Goal: Task Accomplishment & Management: Complete application form

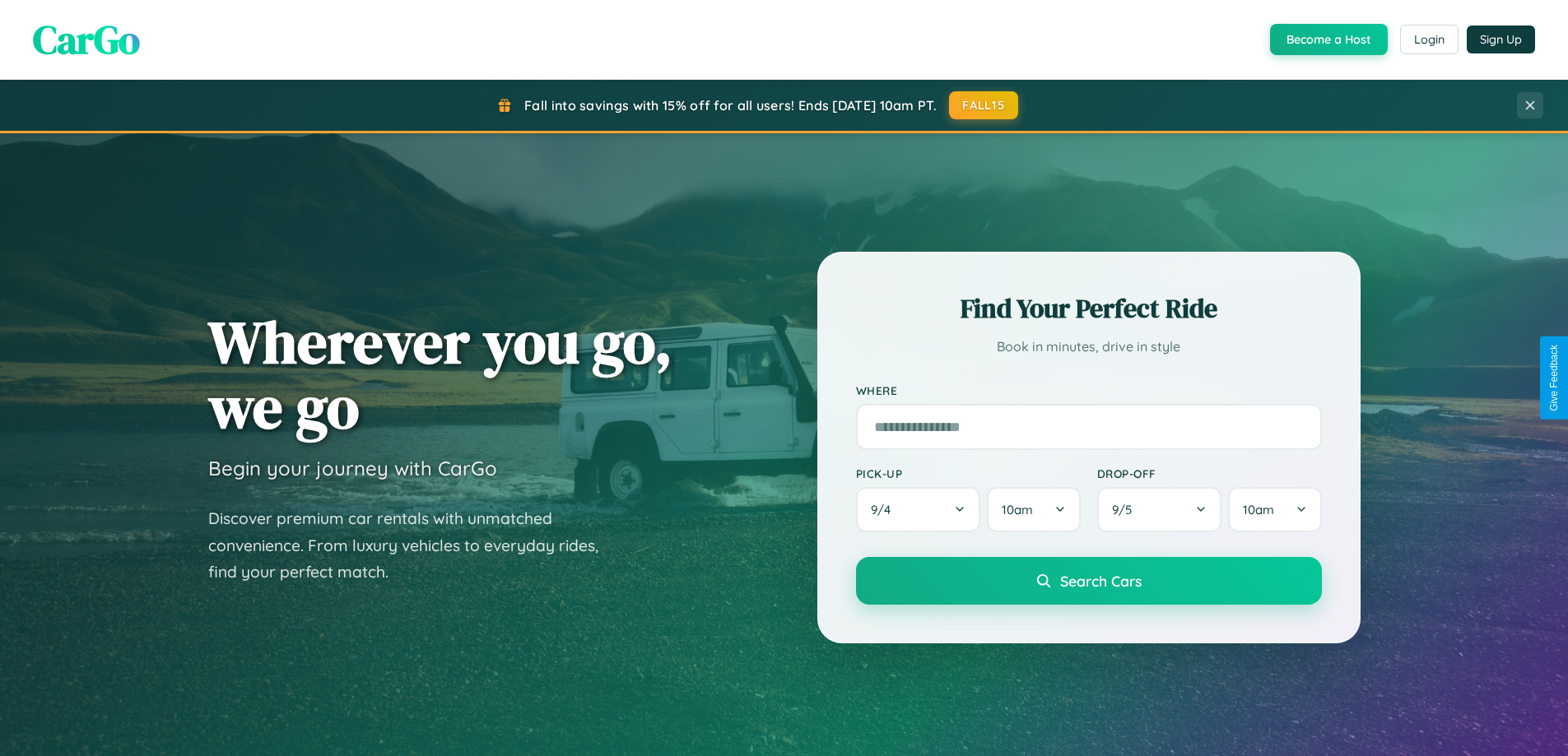
scroll to position [3166, 0]
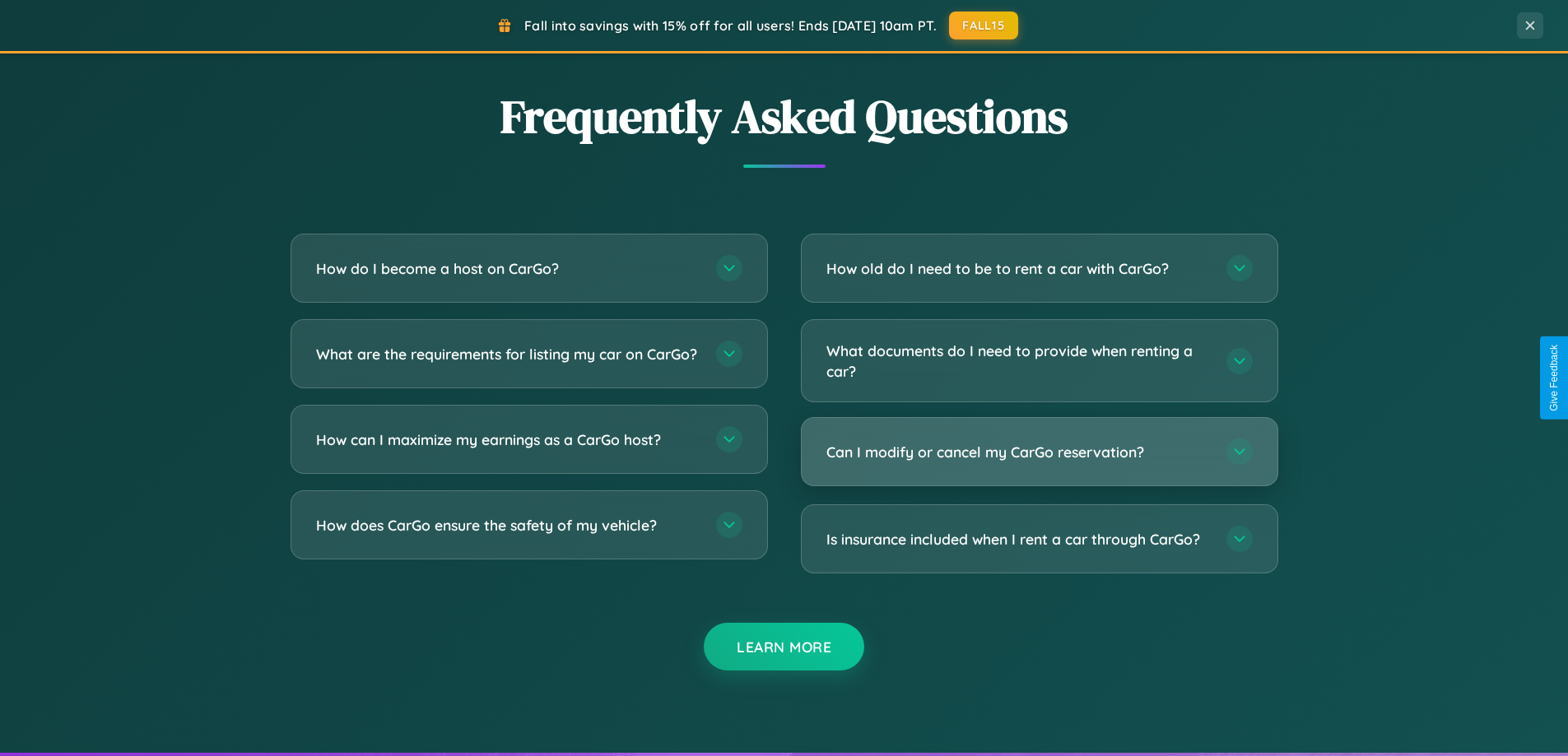
click at [1038, 452] on h3 "Can I modify or cancel my CarGo reservation?" at bounding box center [1017, 452] width 383 height 20
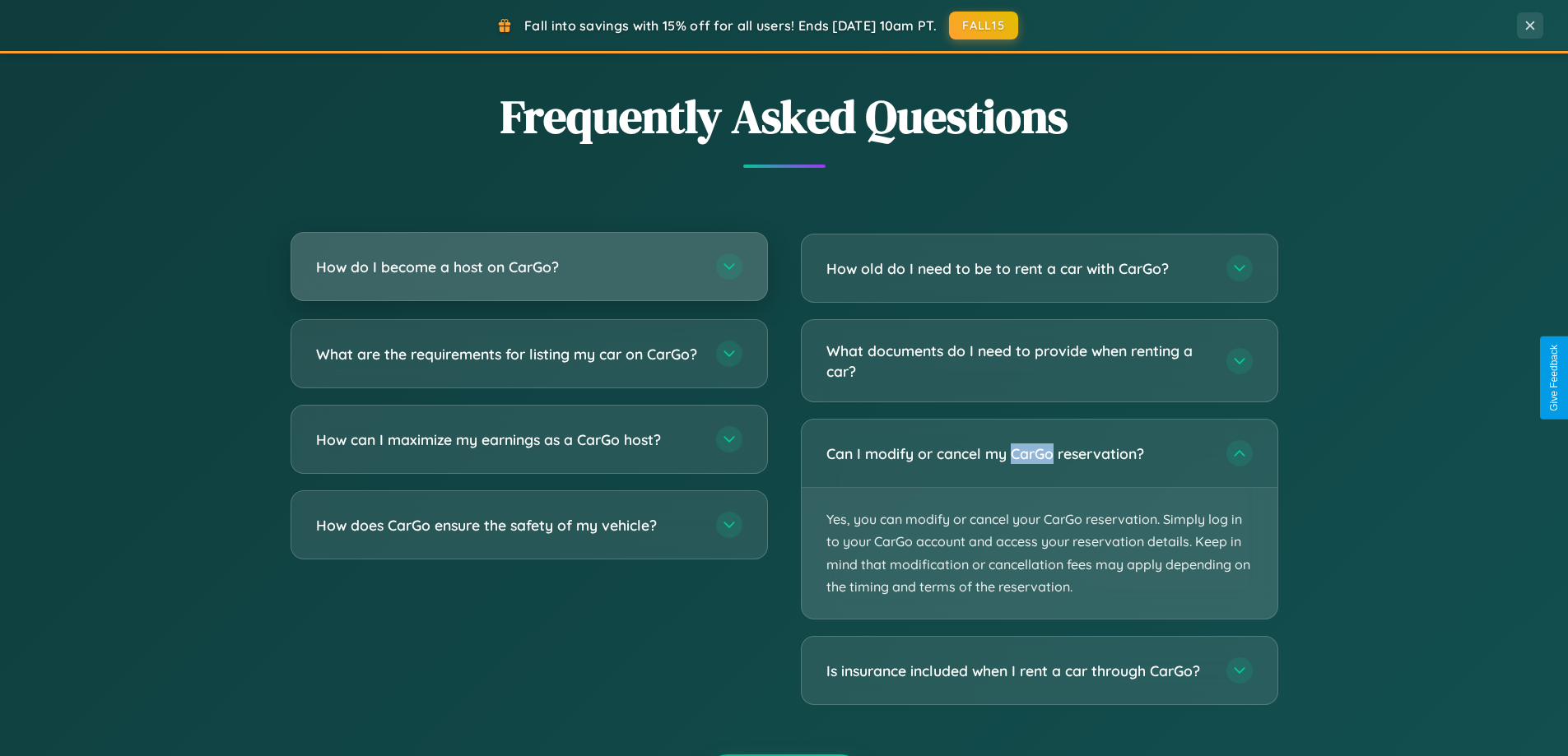
click at [528, 267] on h3 "How do I become a host on CarGo?" at bounding box center [507, 267] width 383 height 20
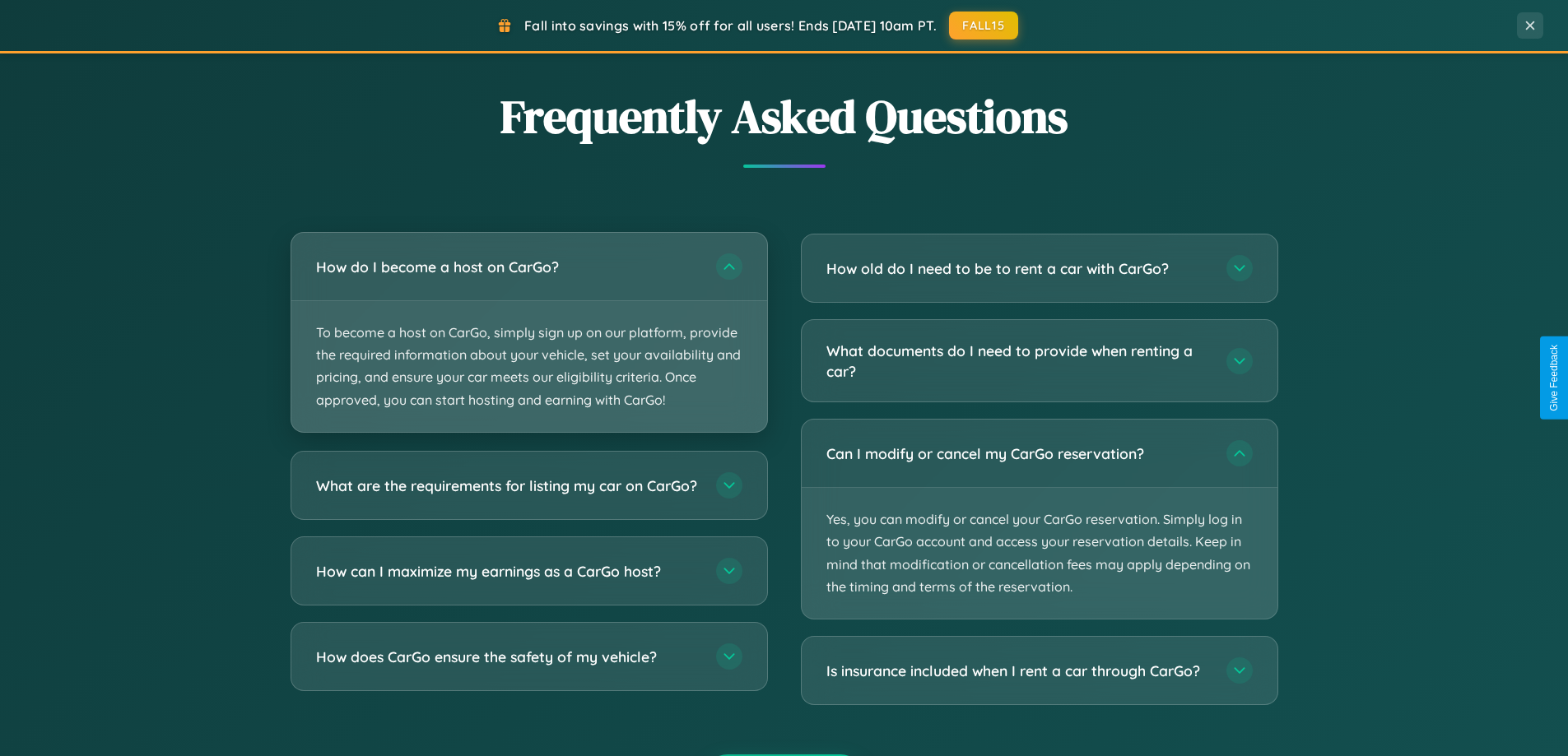
click at [528, 332] on p "To become a host on CarGo, simply sign up on our platform, provide the required…" at bounding box center [529, 366] width 476 height 130
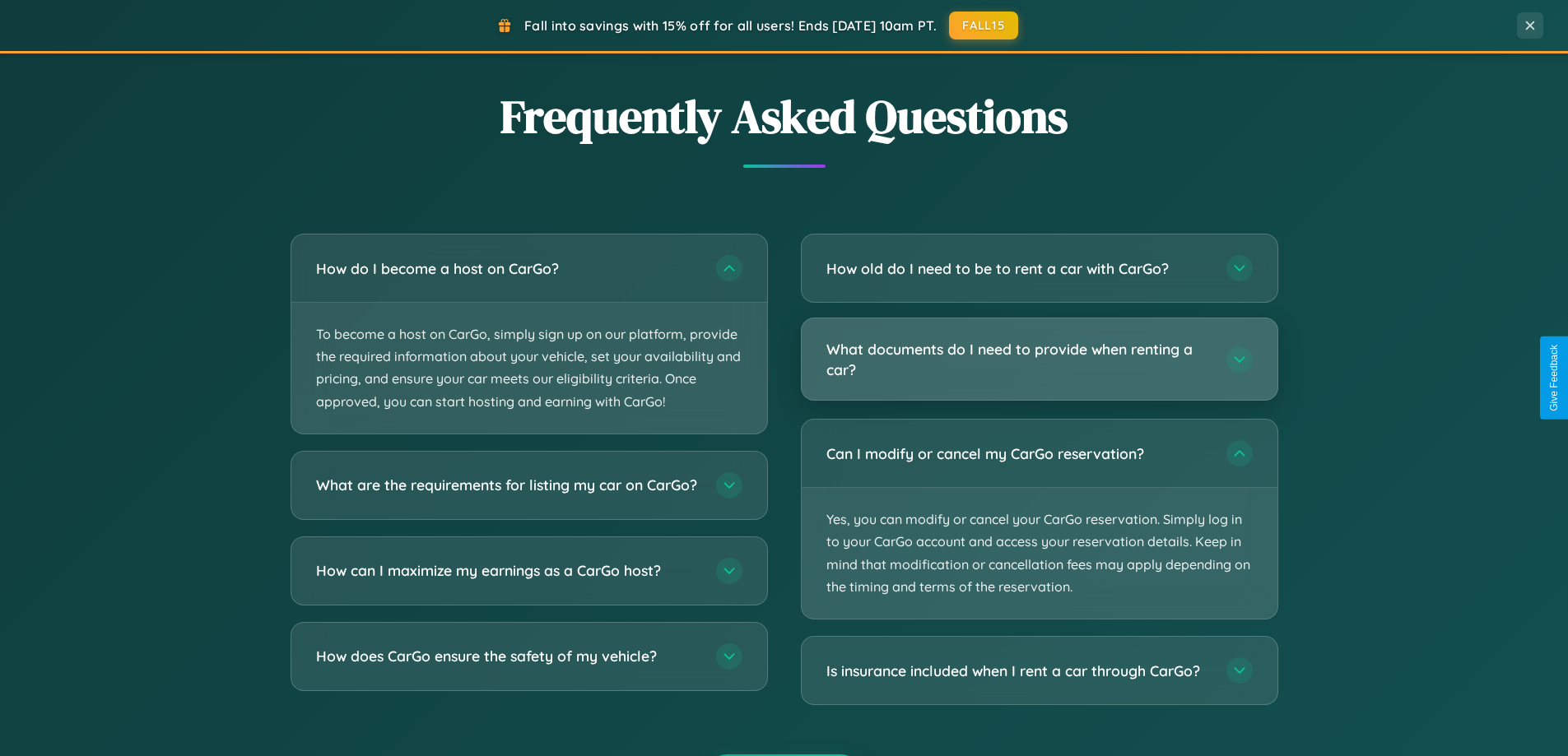
click at [1038, 360] on h3 "What documents do I need to provide when renting a car?" at bounding box center [1017, 359] width 383 height 40
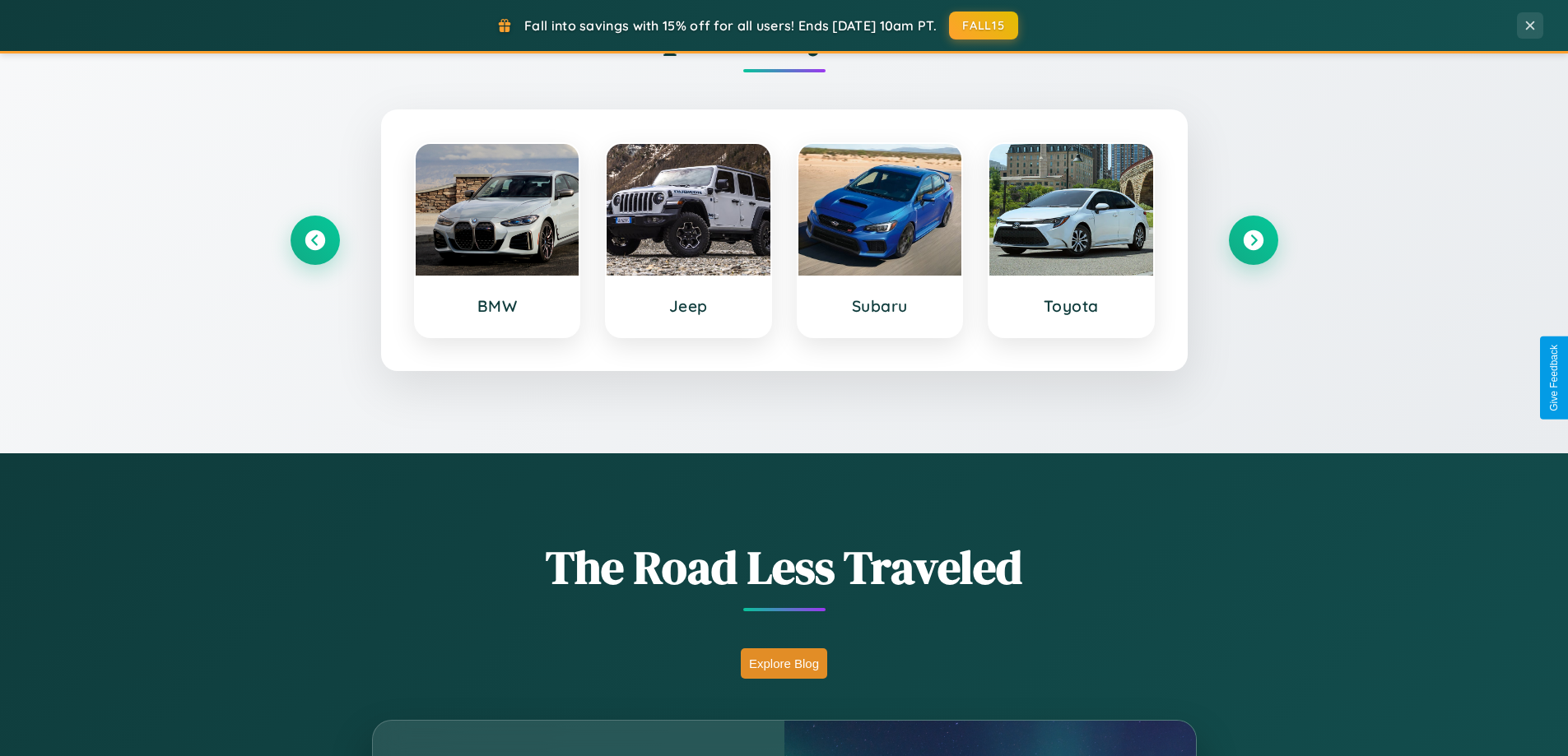
scroll to position [709, 0]
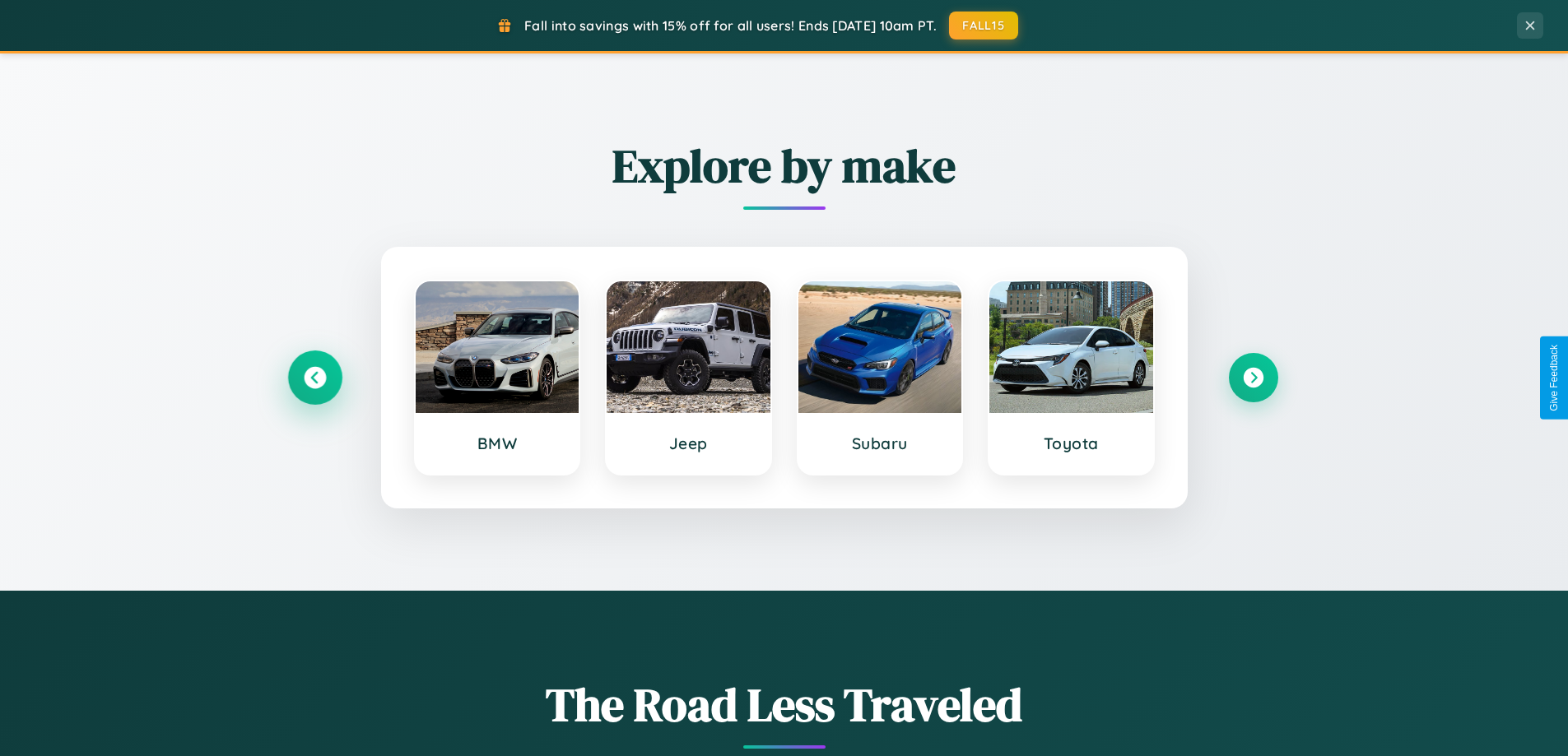
click at [314, 378] on icon at bounding box center [315, 378] width 22 height 22
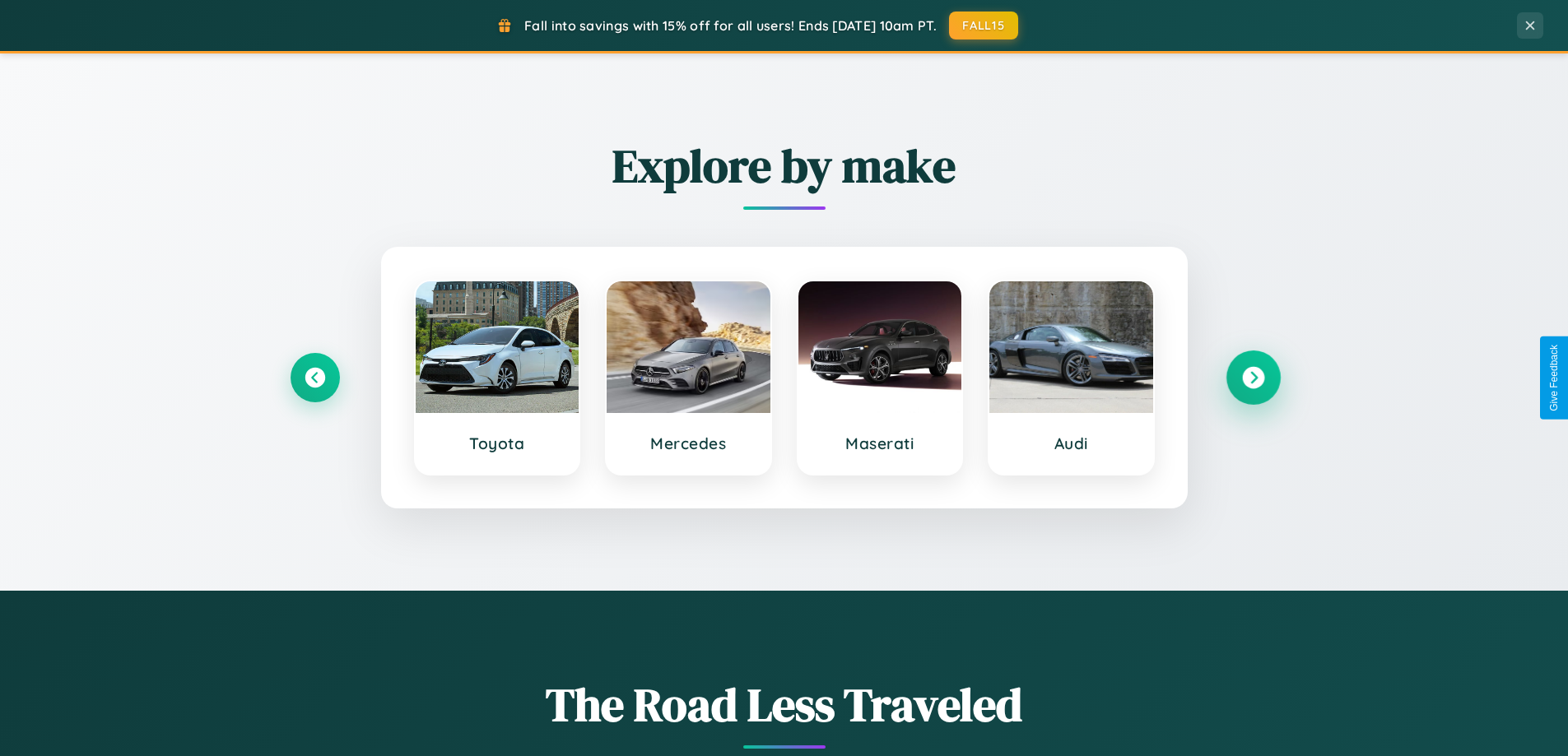
click at [1252, 378] on icon at bounding box center [1253, 378] width 22 height 22
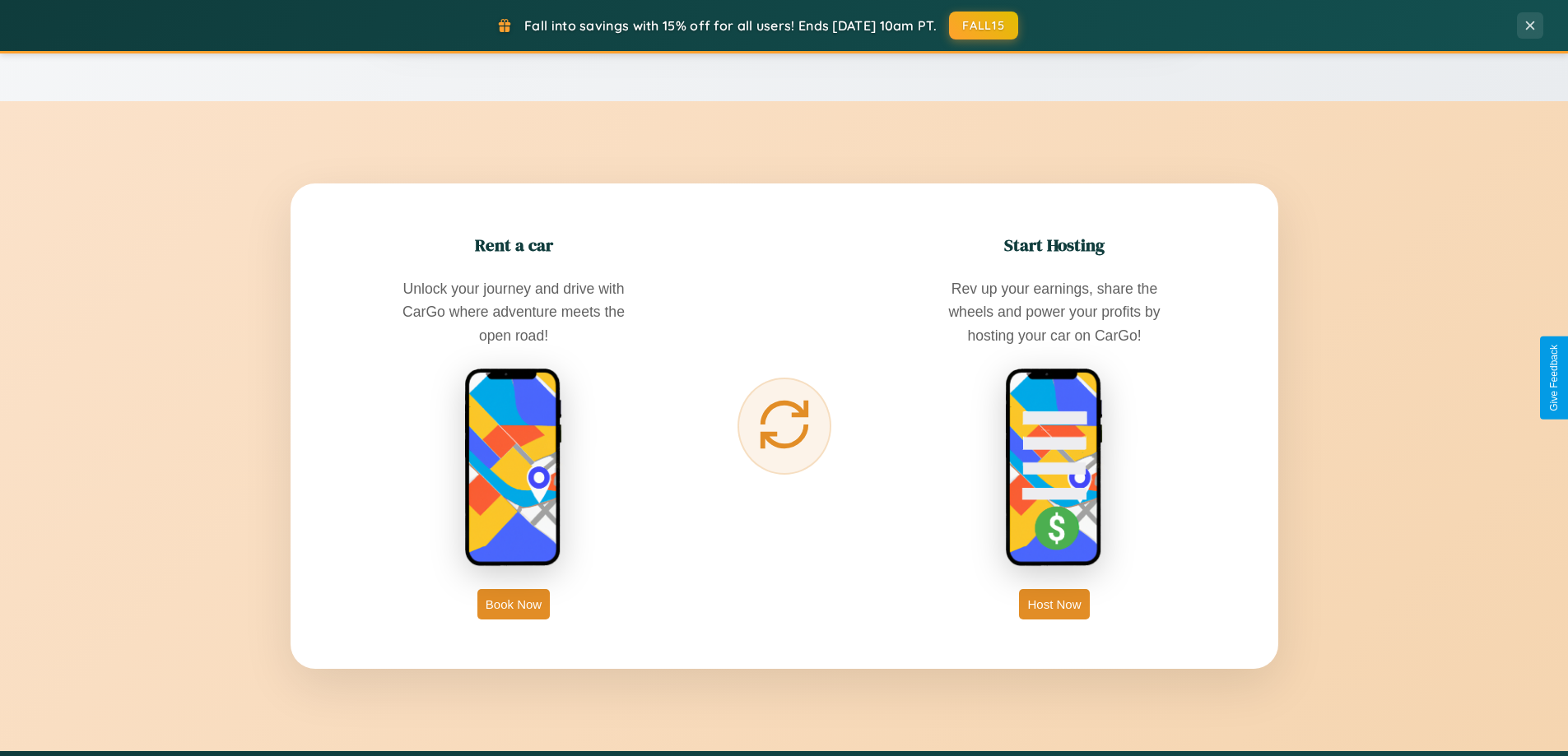
scroll to position [2643, 0]
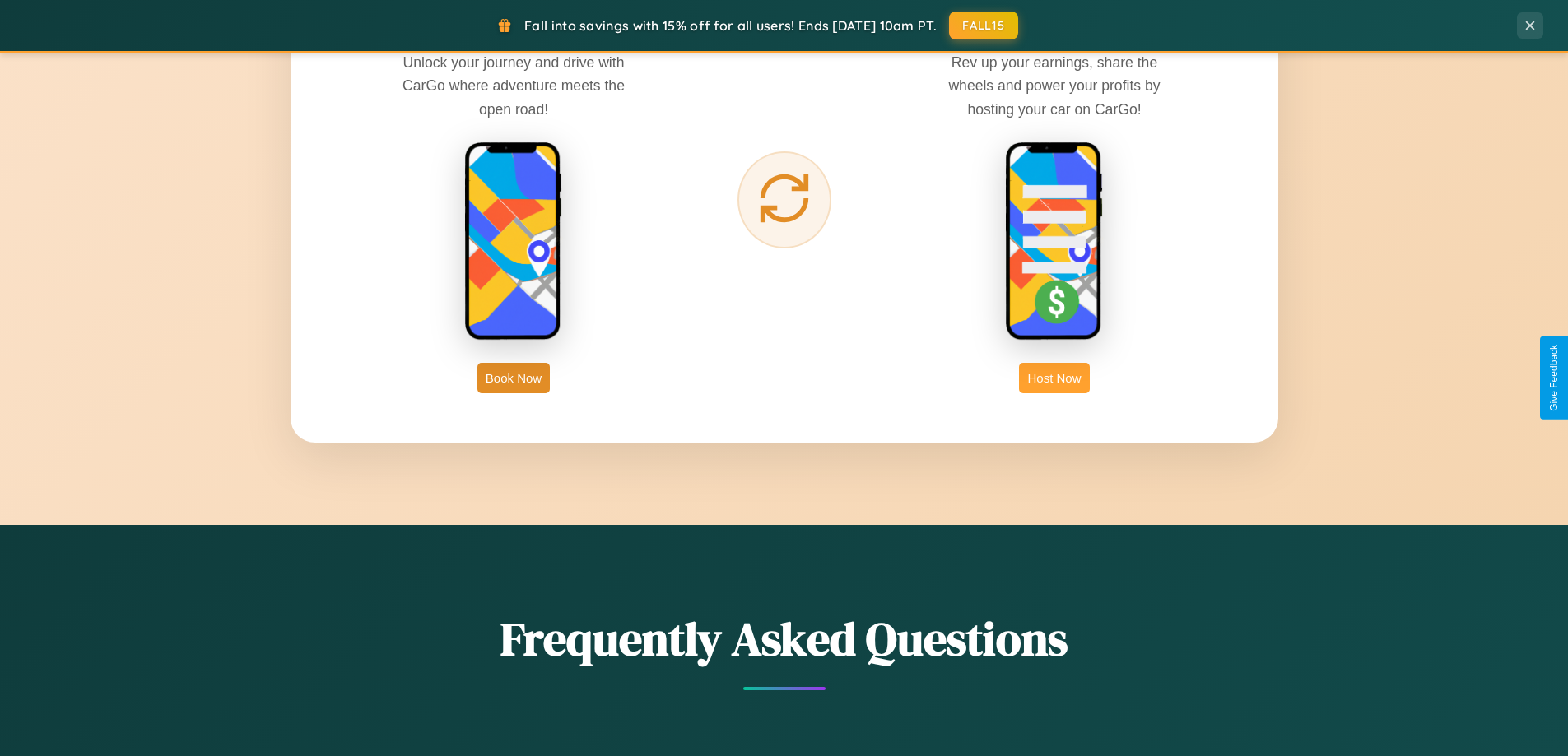
click at [1054, 378] on button "Host Now" at bounding box center [1053, 378] width 70 height 30
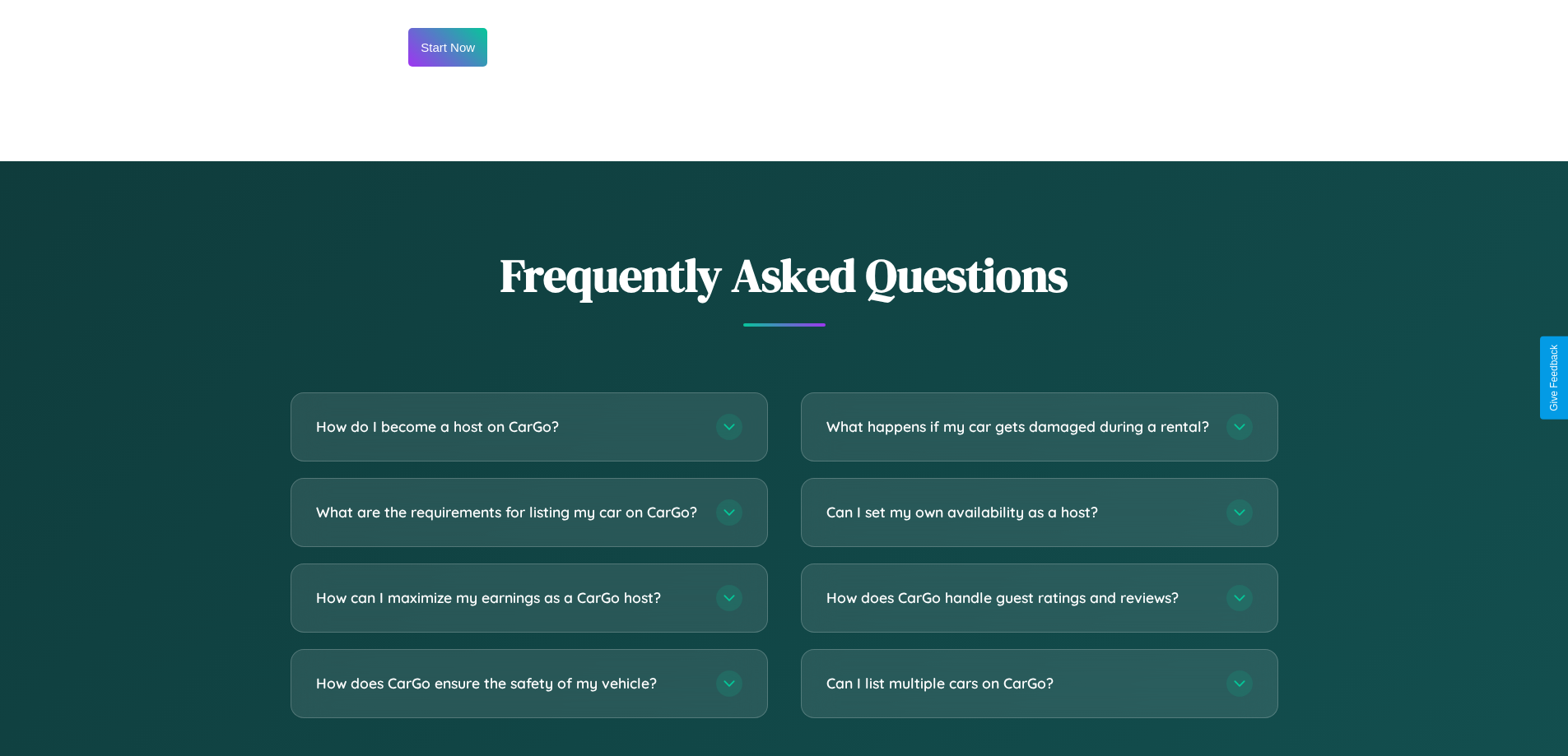
scroll to position [2224, 0]
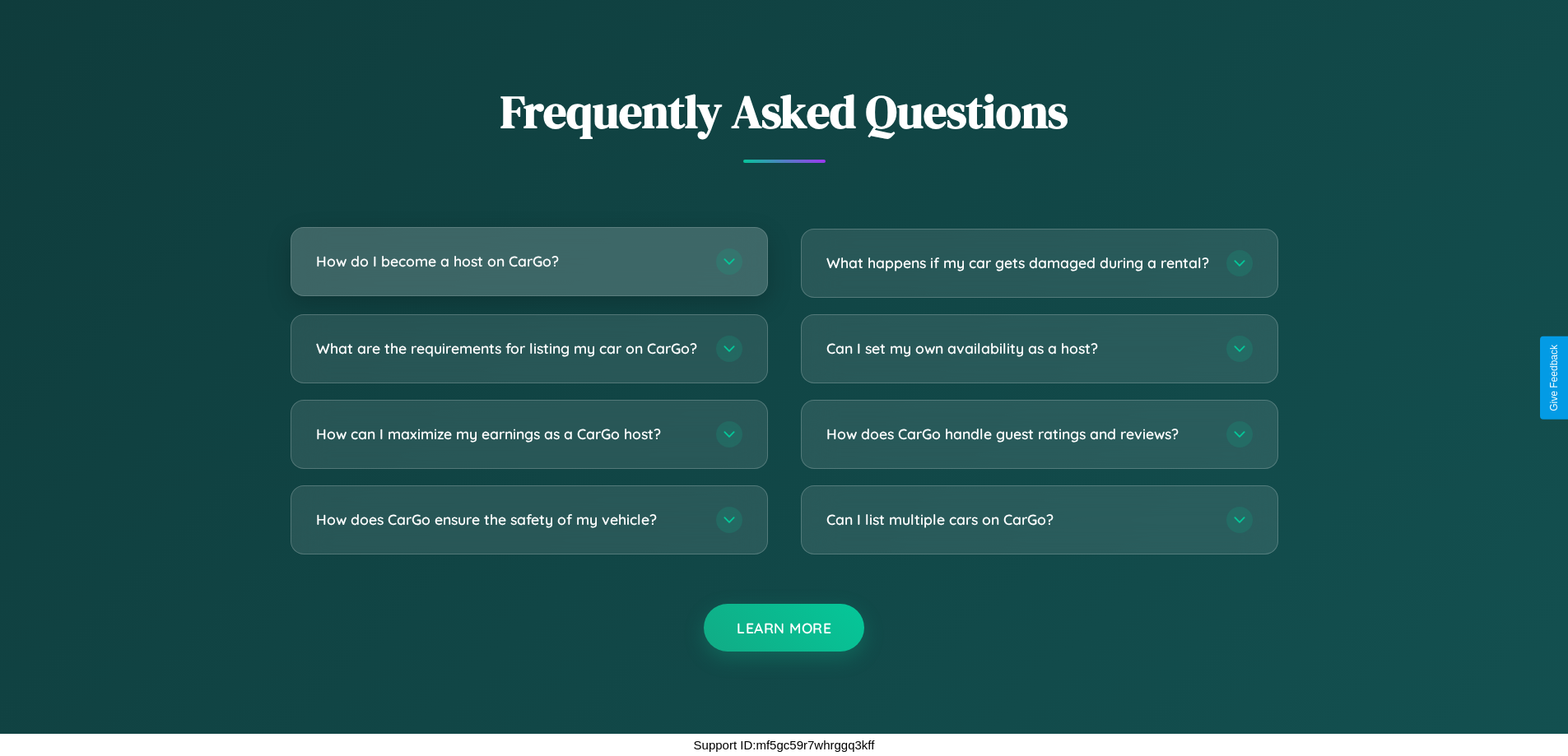
click at [528, 251] on h3 "How do I become a host on CarGo?" at bounding box center [507, 261] width 383 height 20
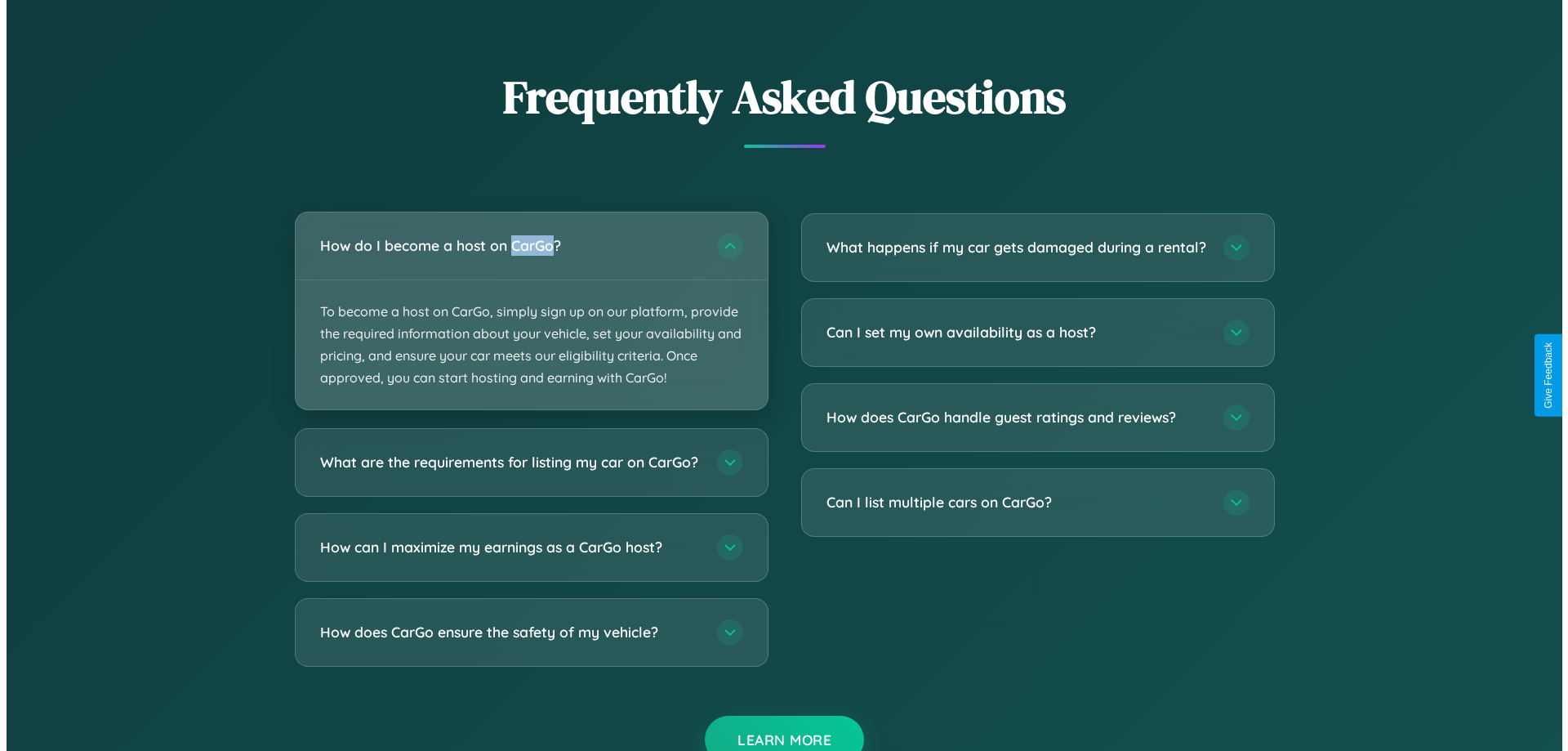
scroll to position [1704, 0]
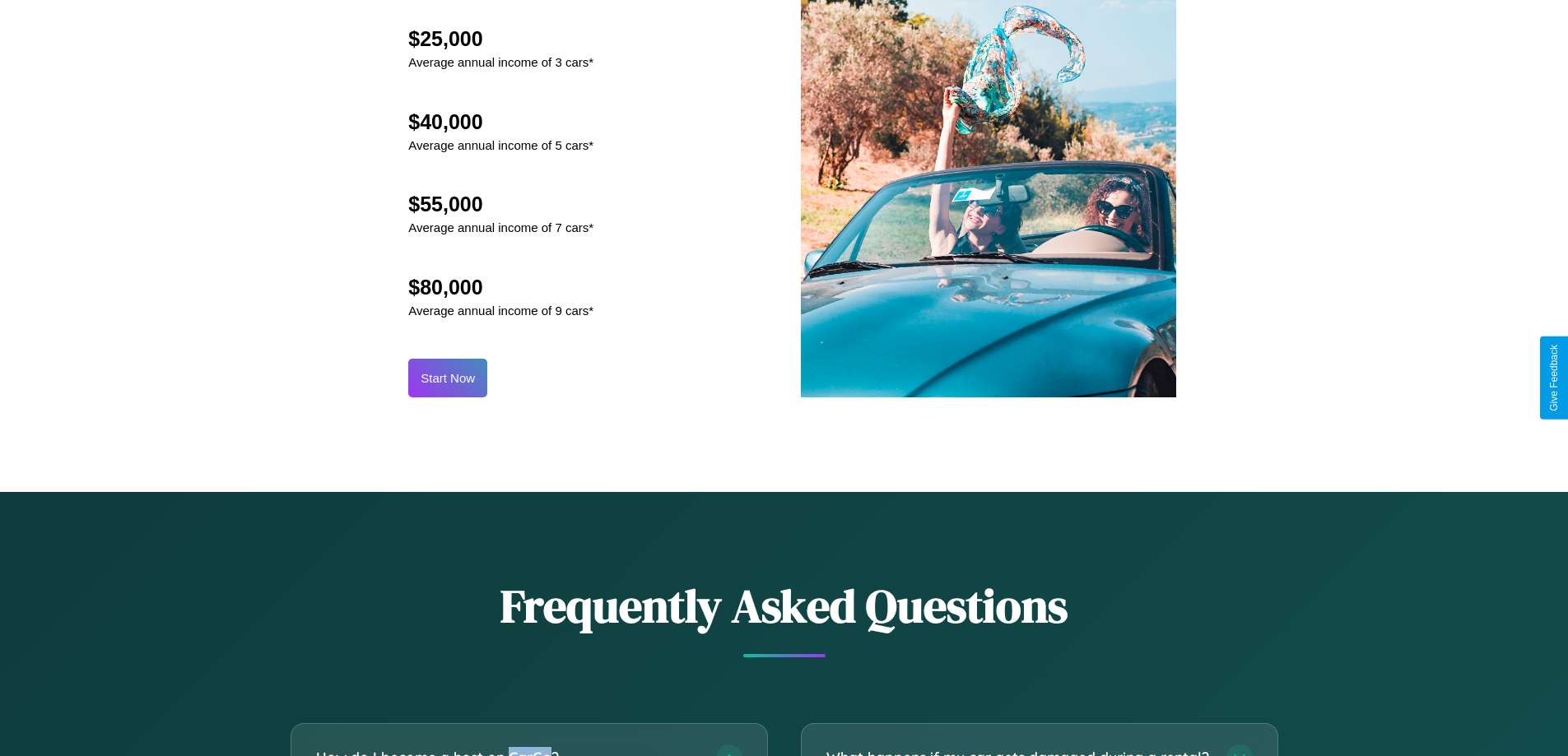
click at [448, 378] on button "Start Now" at bounding box center [448, 378] width 79 height 39
